Goal: Find contact information: Find contact information

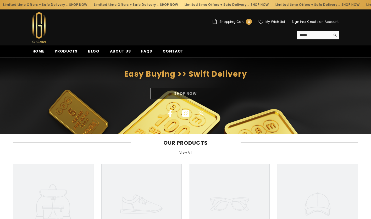
click at [164, 52] on span "Contact" at bounding box center [173, 51] width 21 height 6
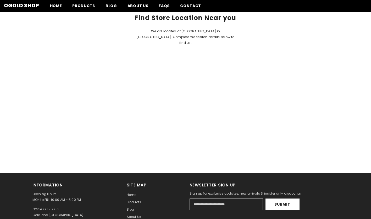
scroll to position [340, 0]
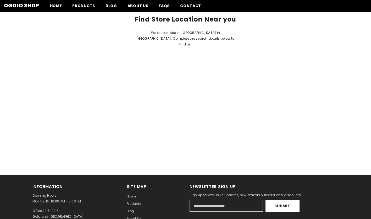
click at [272, 44] on div "Find Store Location Near you We are located at Gold and Diamond Park in Dubai. …" at bounding box center [185, 31] width 371 height 31
